Goal: Task Accomplishment & Management: Use online tool/utility

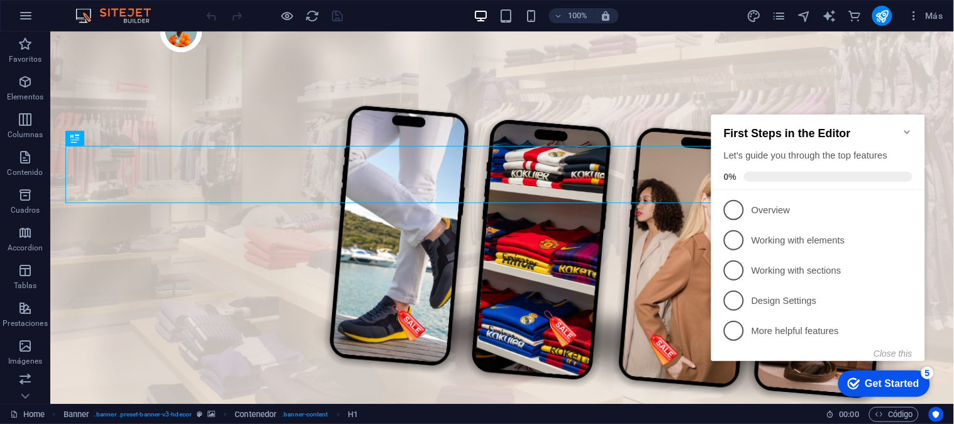
click at [914, 125] on div "First Steps in the Editor Let's guide you through the top features 0%" at bounding box center [818, 152] width 214 height 76
click at [912, 126] on icon "Minimize checklist" at bounding box center [907, 131] width 10 height 10
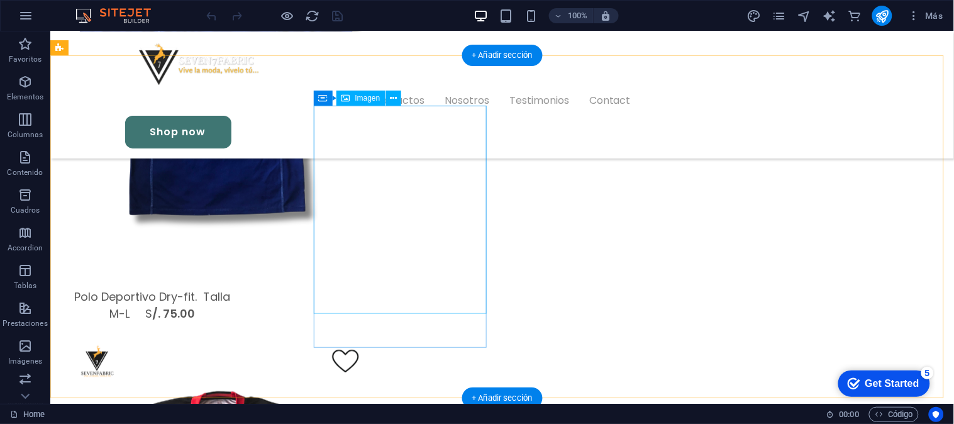
scroll to position [1398, 0]
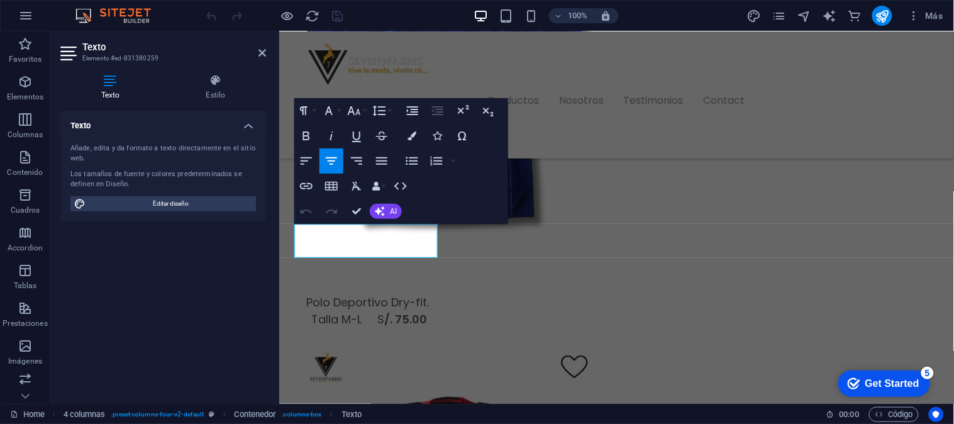
scroll to position [1331, 0]
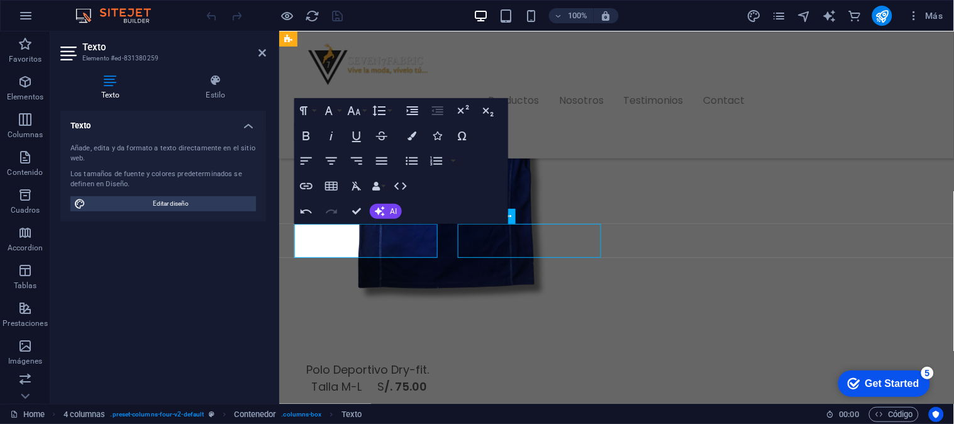
scroll to position [1398, 0]
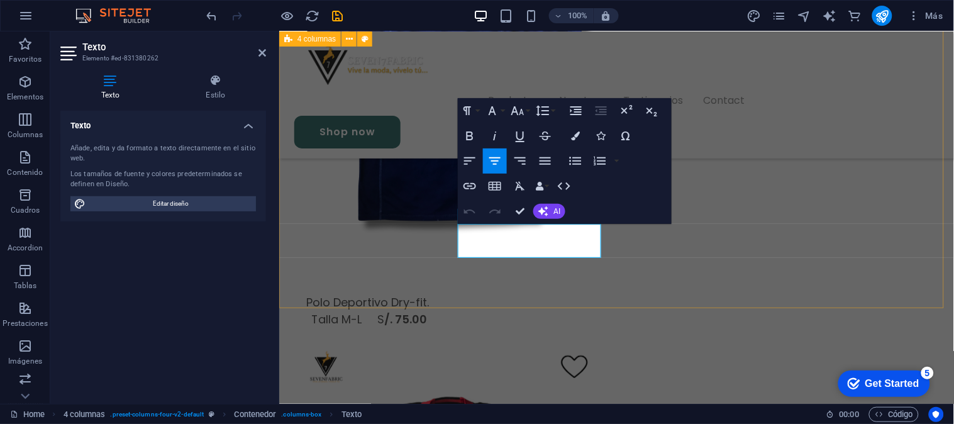
scroll to position [1331, 0]
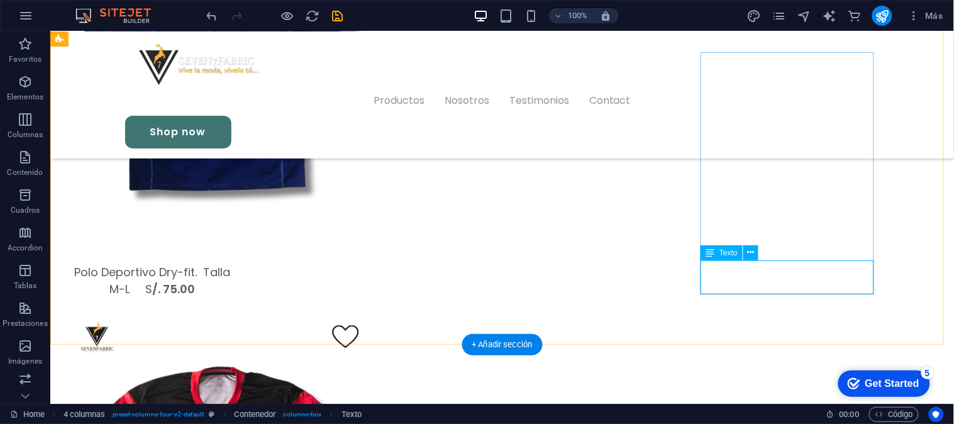
drag, startPoint x: 782, startPoint y: 283, endPoint x: 554, endPoint y: 283, distance: 228.4
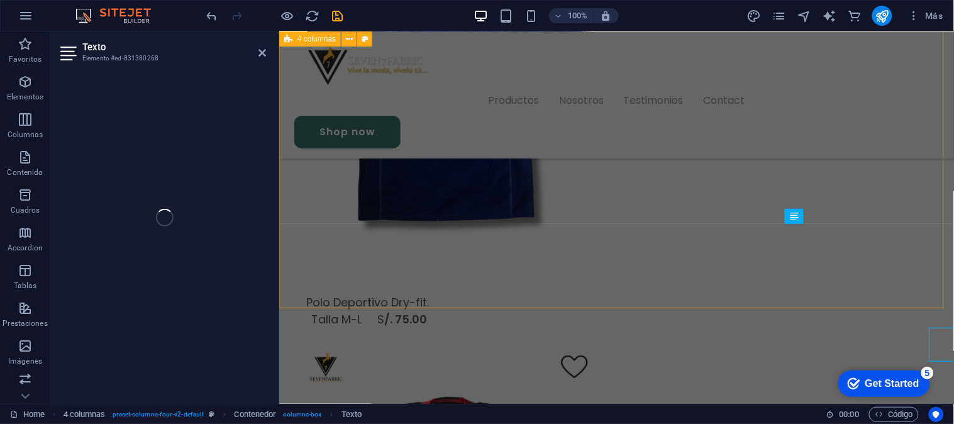
scroll to position [1331, 0]
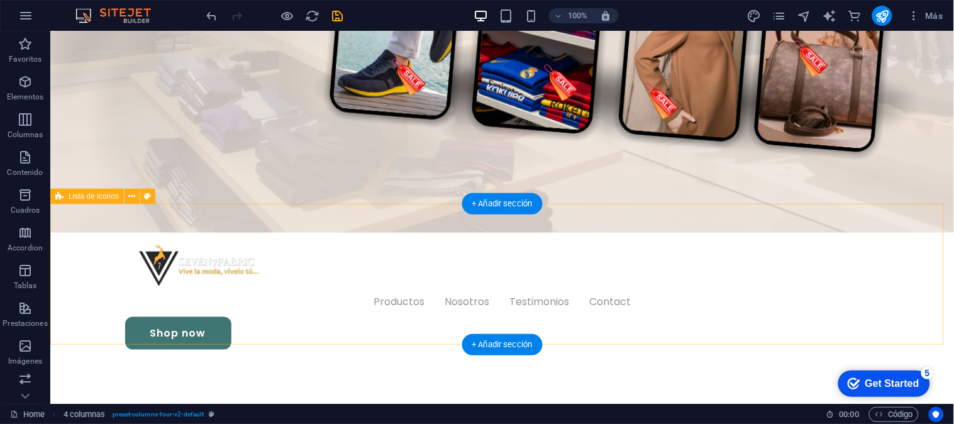
scroll to position [0, 0]
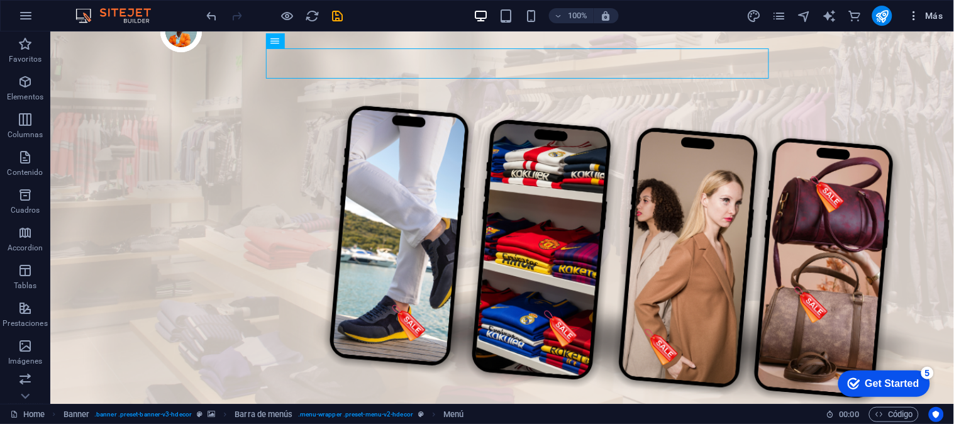
click at [926, 17] on span "Más" at bounding box center [926, 15] width 36 height 13
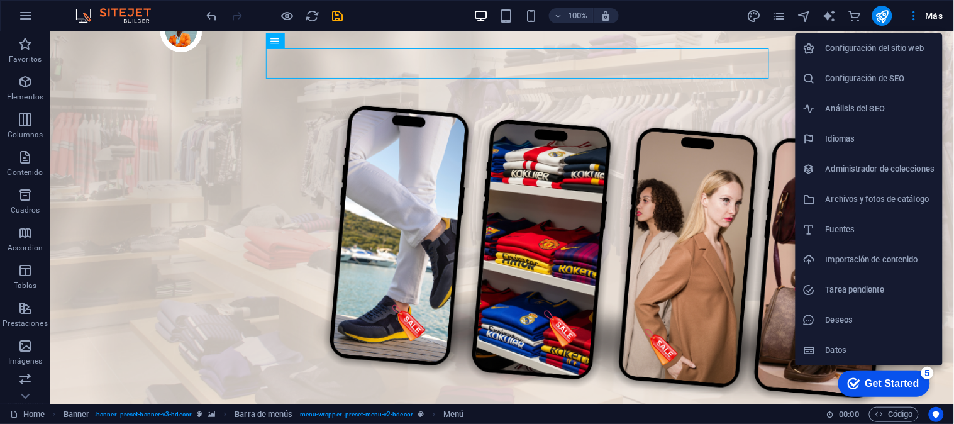
click at [778, 17] on div at bounding box center [477, 212] width 954 height 424
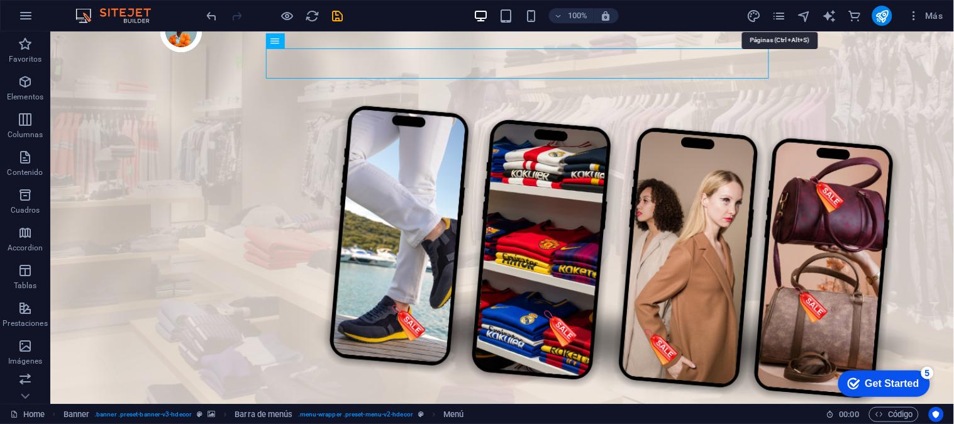
click at [778, 17] on icon "pages" at bounding box center [780, 16] width 14 height 14
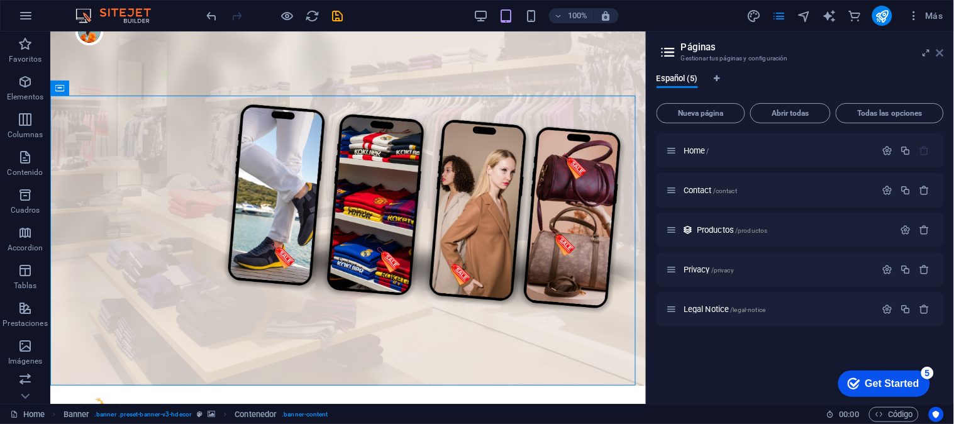
drag, startPoint x: 944, startPoint y: 55, endPoint x: 884, endPoint y: 25, distance: 67.5
click at [944, 55] on icon at bounding box center [941, 53] width 8 height 10
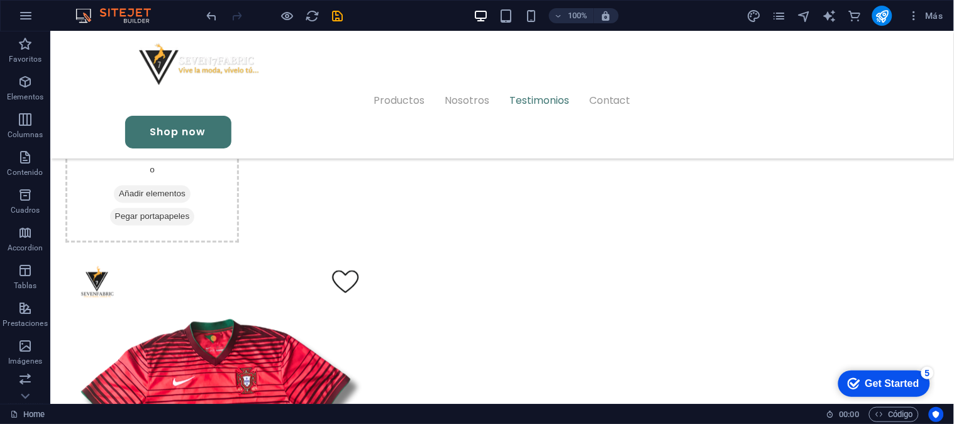
scroll to position [3006, 0]
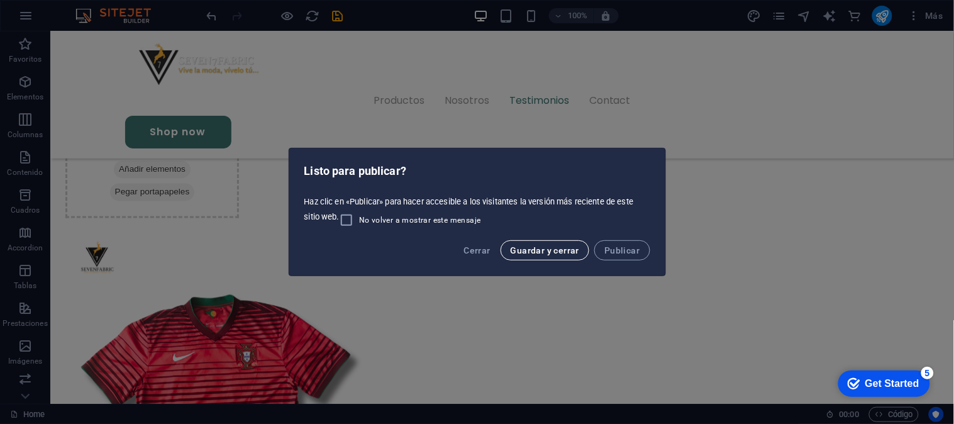
click at [561, 256] on button "Guardar y cerrar" at bounding box center [545, 250] width 89 height 20
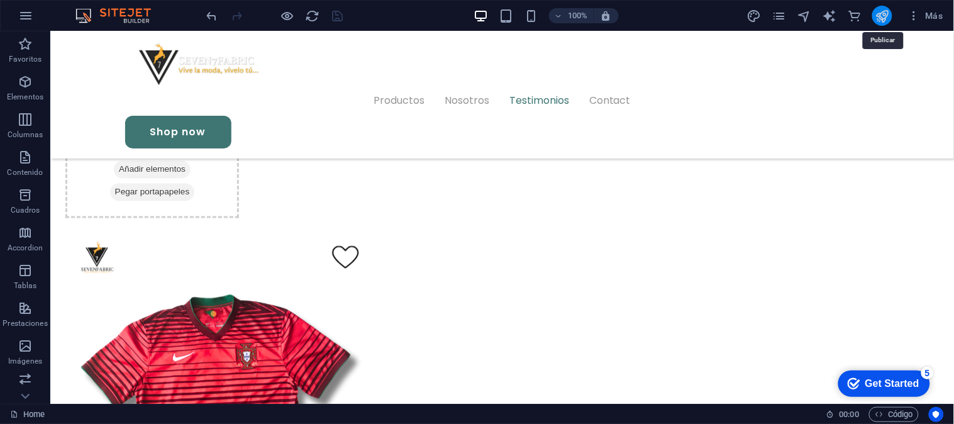
click at [885, 14] on icon "publish" at bounding box center [883, 16] width 14 height 14
